Goal: Browse casually

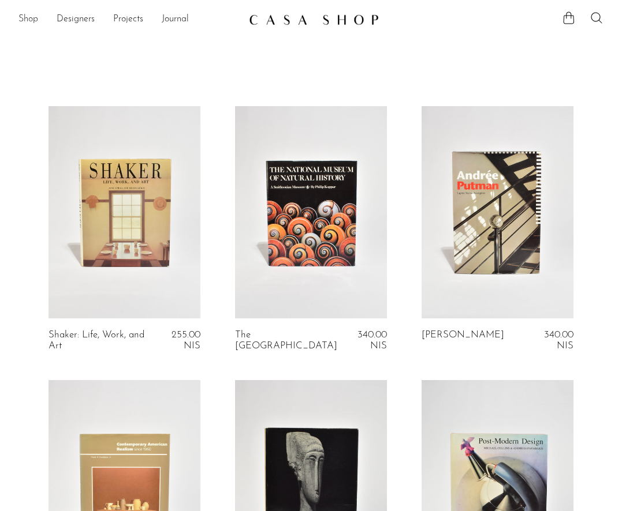
click at [32, 19] on link "Shop" at bounding box center [28, 19] width 20 height 15
click at [285, 15] on img at bounding box center [314, 20] width 130 height 12
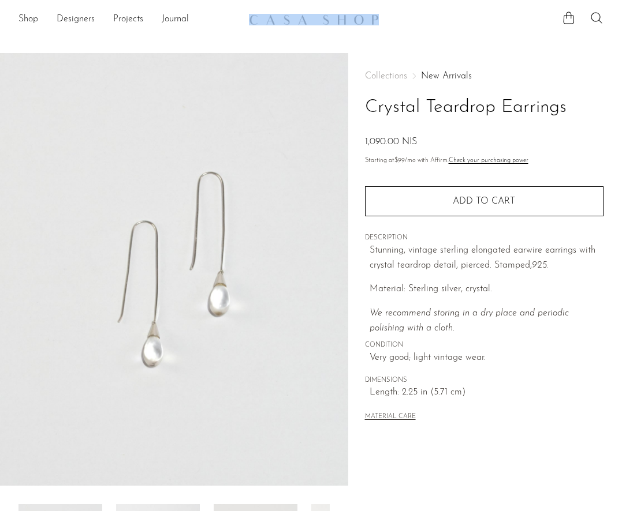
drag, startPoint x: 393, startPoint y: 19, endPoint x: 297, endPoint y: 17, distance: 95.3
click at [297, 17] on div "Shop Featured New Arrivals Bestsellers Coming Soon Jewelry Jewelry All Earrings…" at bounding box center [311, 19] width 622 height 21
copy div
